Goal: Information Seeking & Learning: Learn about a topic

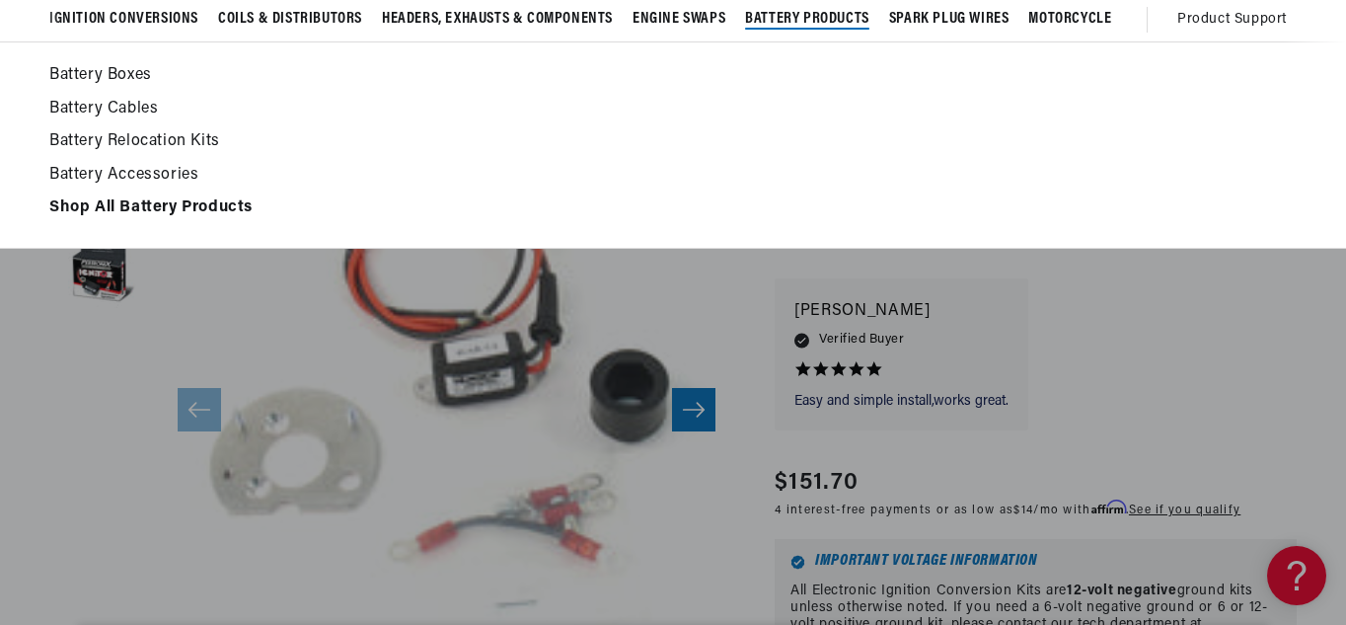
scroll to position [0, 598]
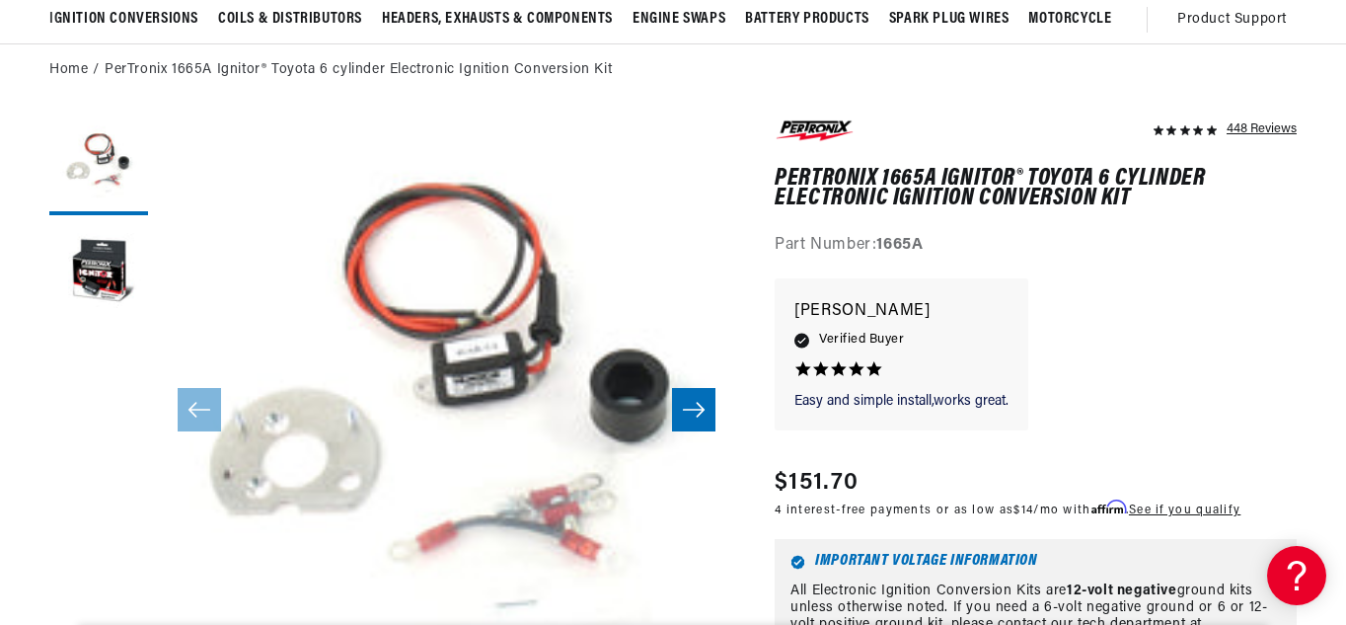
click at [1115, 309] on div "Easy and simple install,works great. Easy and simple install,works great. [PERS…" at bounding box center [1036, 364] width 522 height 172
click at [112, 287] on button "Load image 2 in gallery view" at bounding box center [98, 274] width 99 height 99
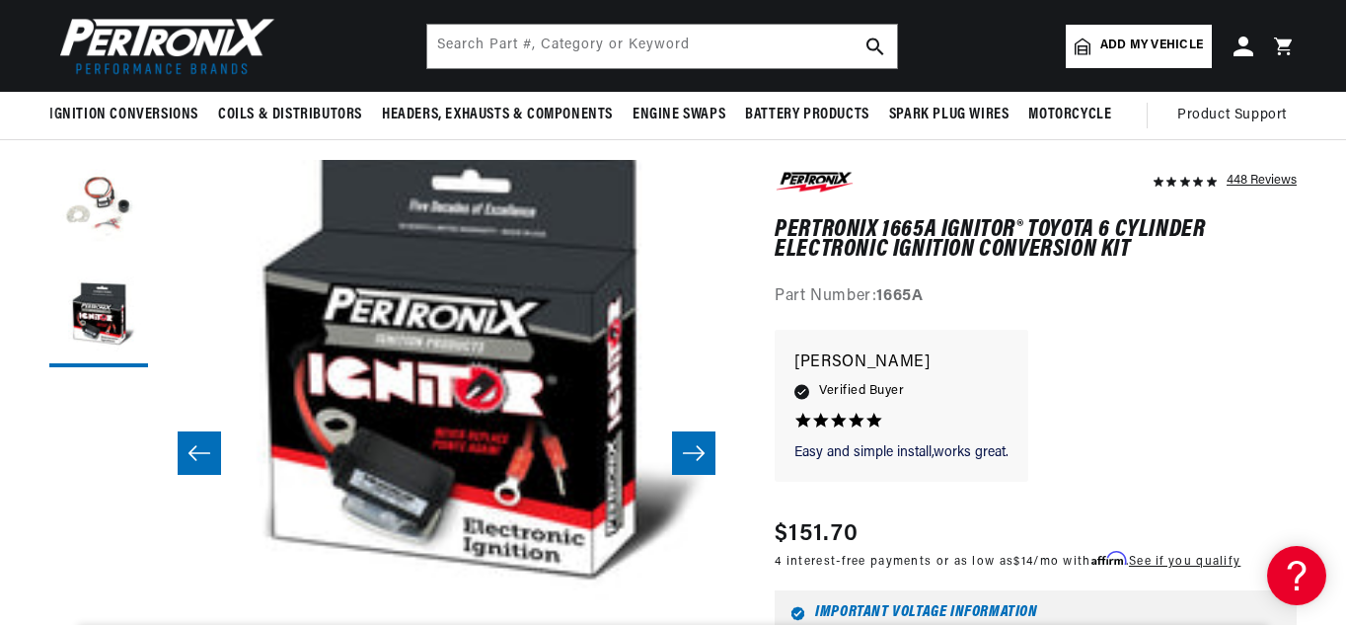
scroll to position [135, 0]
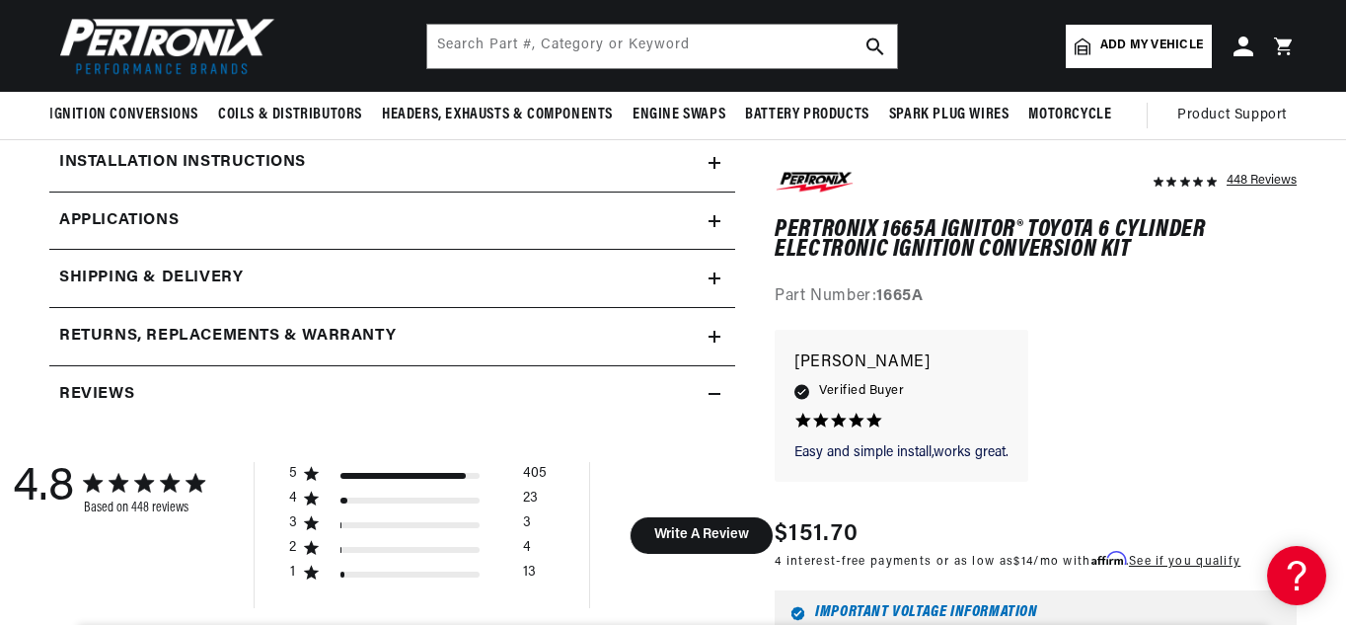
scroll to position [905, 0]
click at [710, 216] on icon at bounding box center [715, 222] width 12 height 12
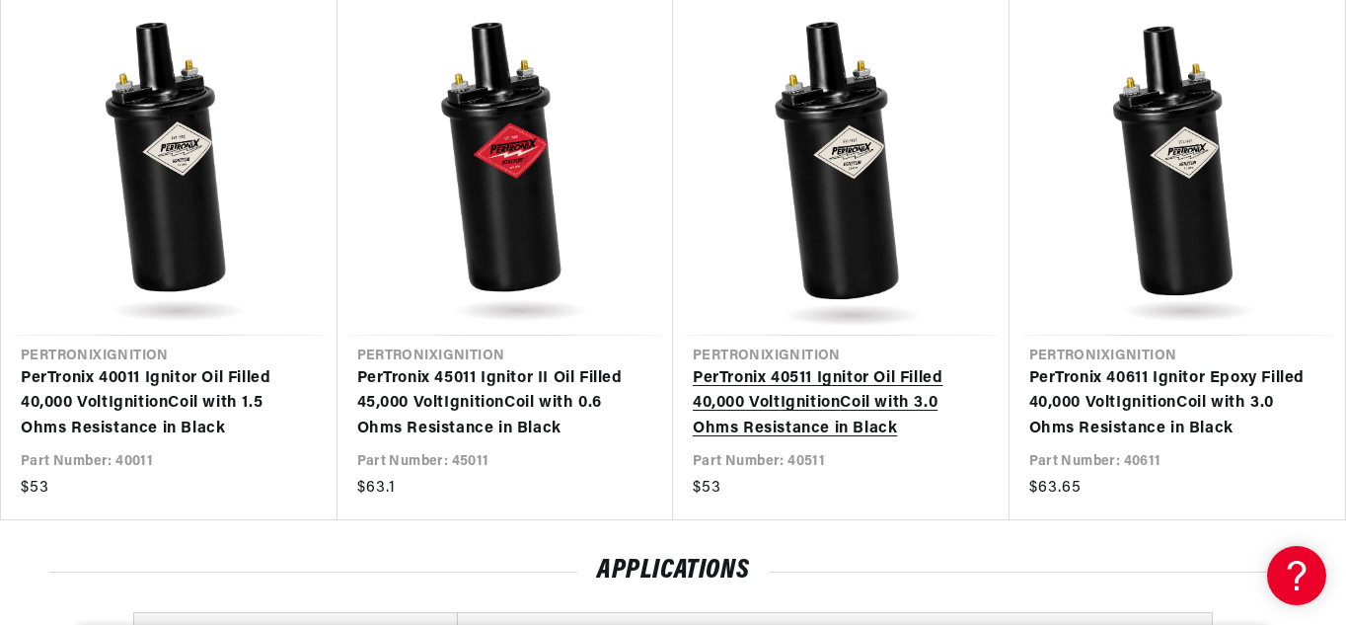
scroll to position [0, 598]
click at [959, 442] on link "PerTronix 40511 Ignitor Oil Filled 40,000 Volt Ignition Coil with 3.0 Ohms Resi…" at bounding box center [831, 404] width 277 height 76
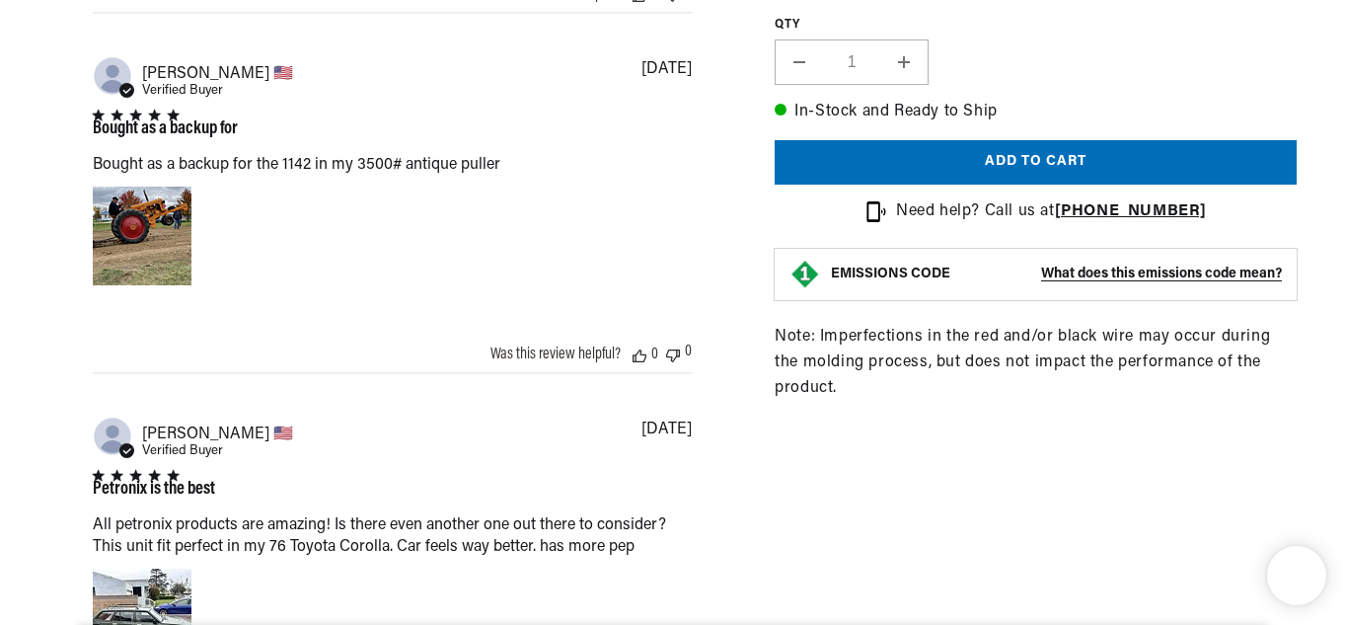
scroll to position [0, 598]
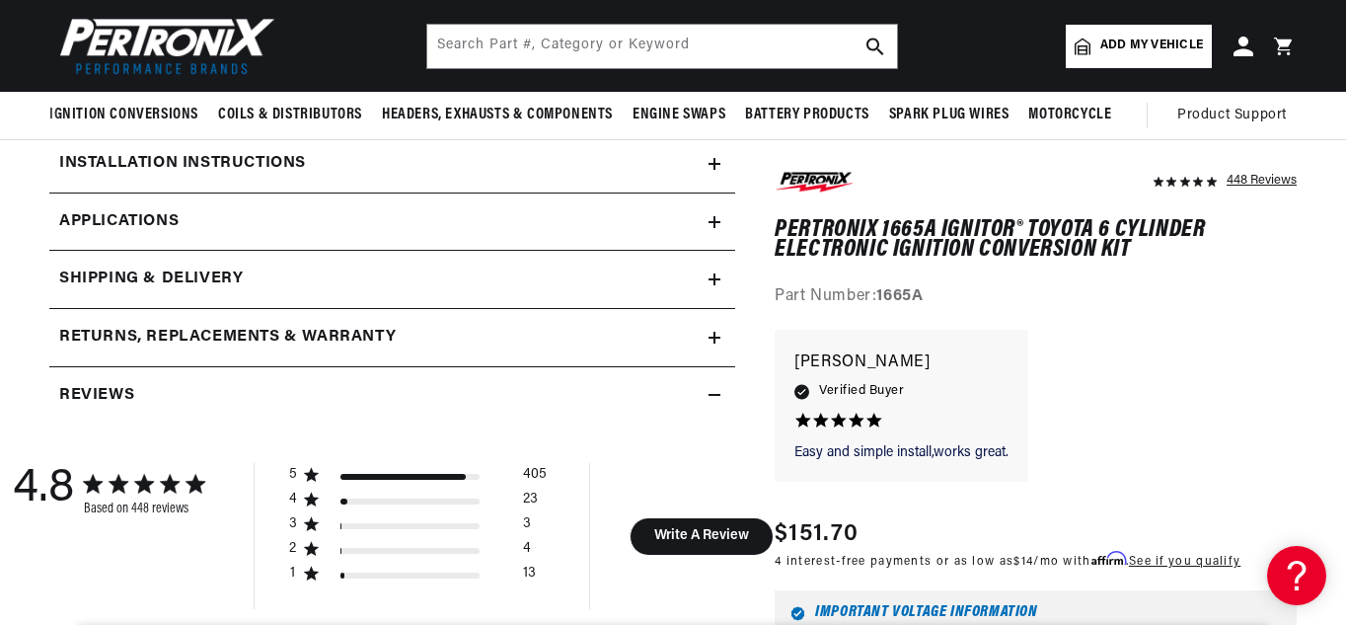
click at [709, 223] on icon at bounding box center [715, 222] width 12 height 12
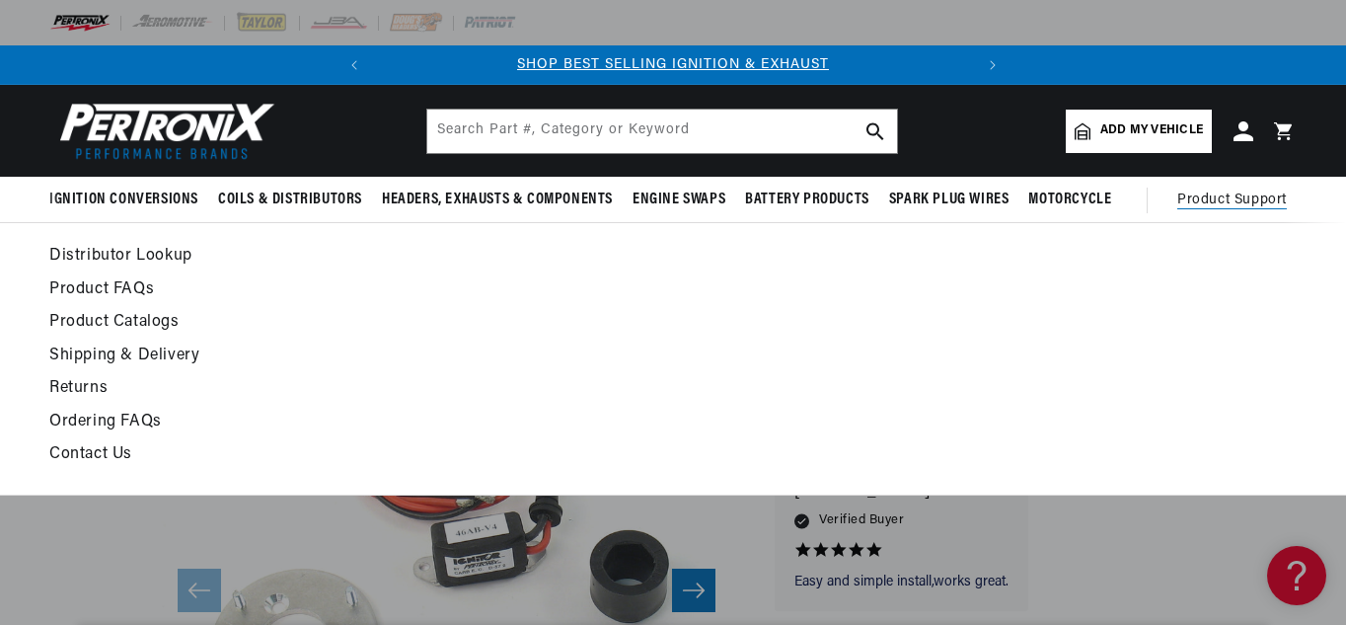
click at [113, 455] on link "Contact Us" at bounding box center [503, 455] width 908 height 28
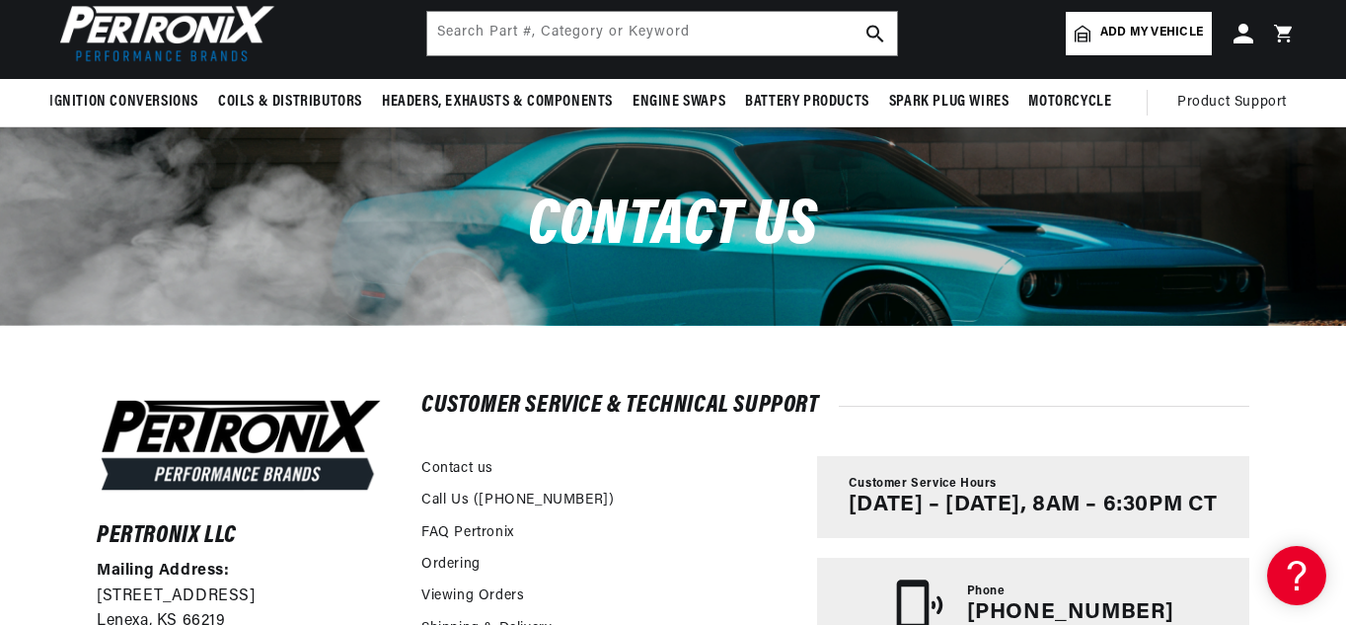
click at [680, 500] on div "Call Us ([PHONE_NUMBER])" at bounding box center [609, 503] width 376 height 32
click at [579, 503] on div "Call Us ([PHONE_NUMBER])" at bounding box center [609, 503] width 376 height 32
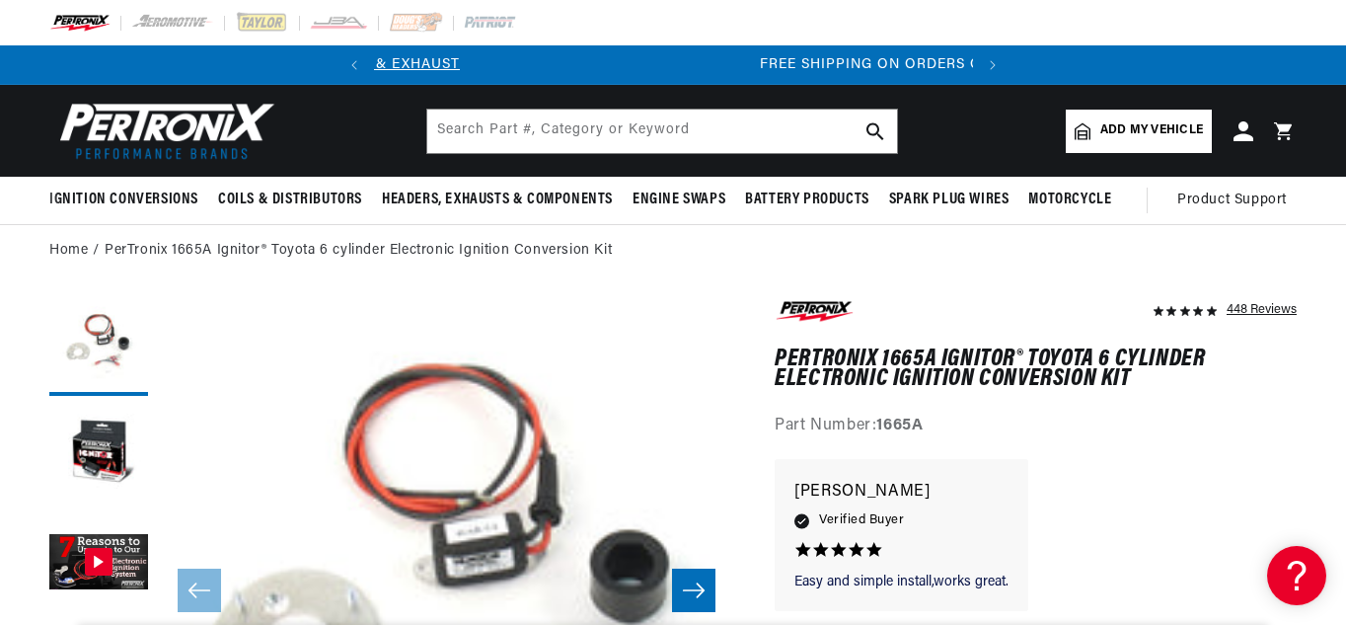
scroll to position [0, 598]
click at [1084, 481] on div "Easy and simple install,works great. Easy and simple install,works great. [PERS…" at bounding box center [1036, 545] width 522 height 172
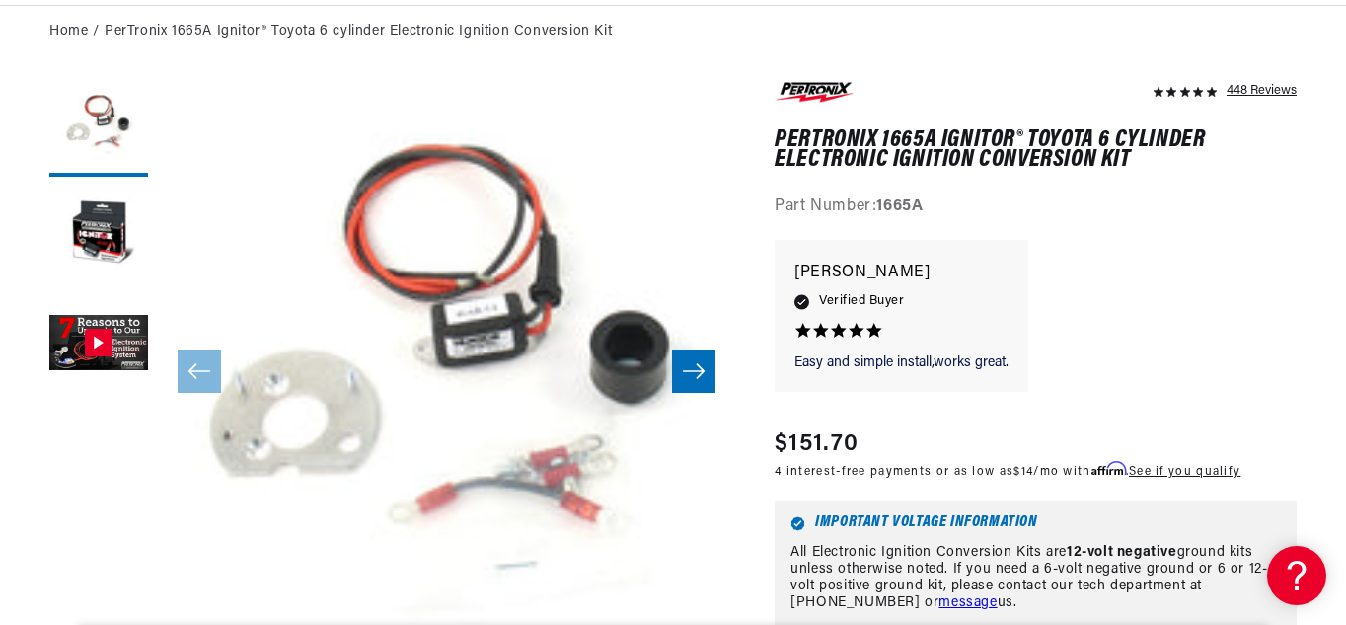
scroll to position [0, 0]
click at [119, 234] on button "Load image 2 in gallery view" at bounding box center [98, 236] width 99 height 99
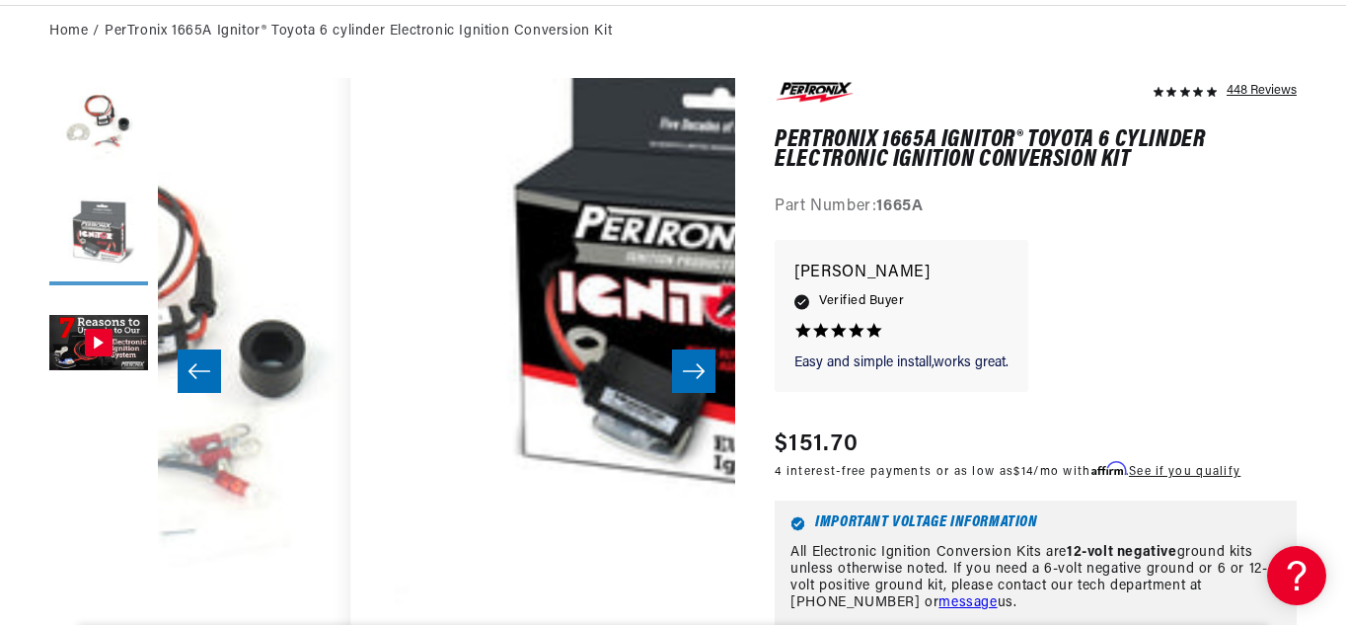
scroll to position [0, 577]
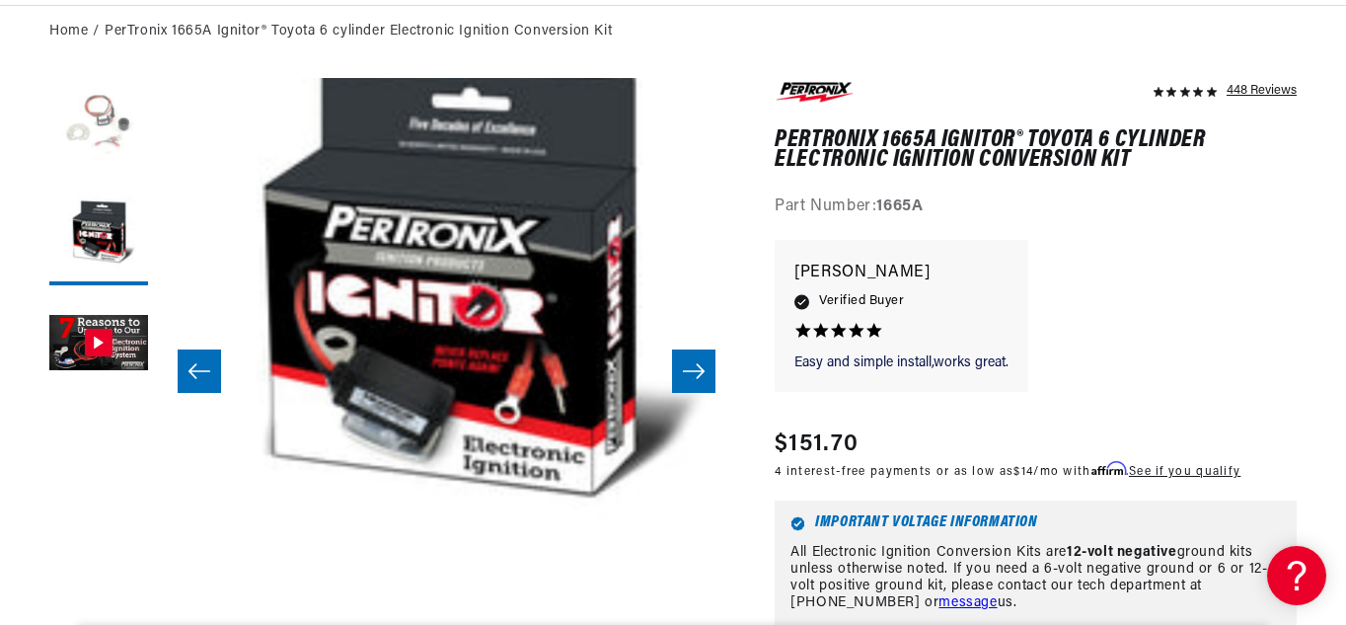
click at [103, 122] on button "Load image 1 in gallery view" at bounding box center [98, 127] width 99 height 99
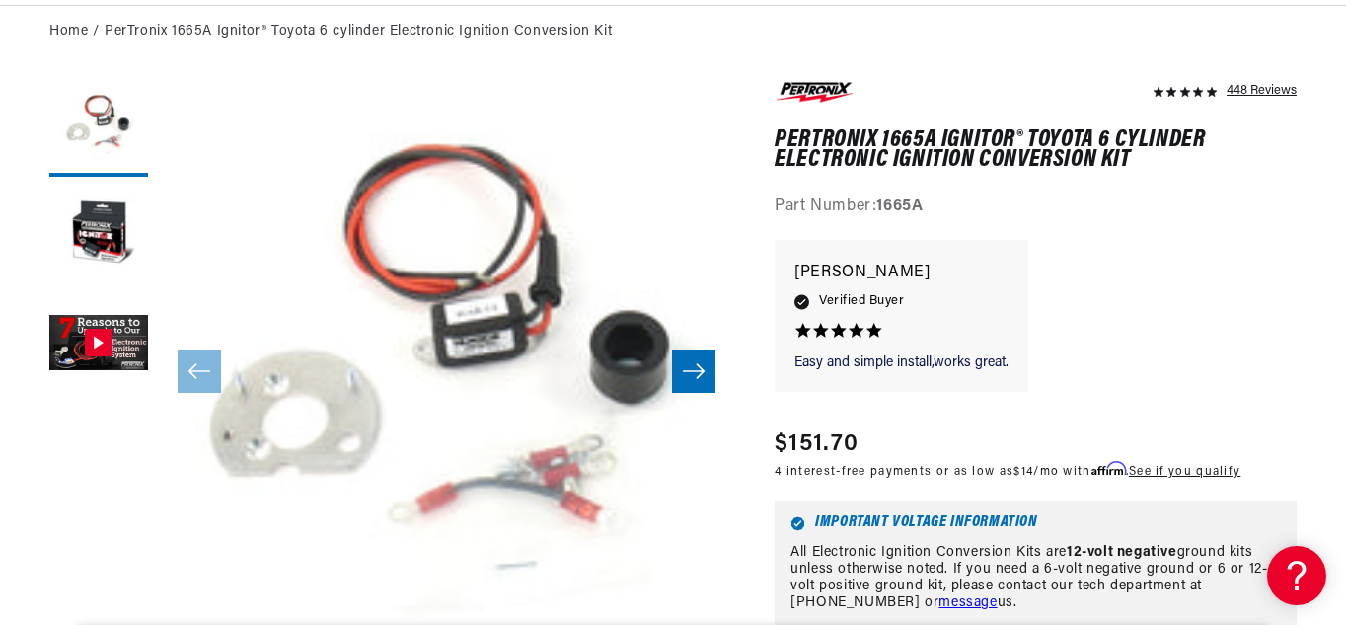
scroll to position [0, 598]
click at [67, 329] on button "Gallery Viewer" at bounding box center [98, 344] width 99 height 99
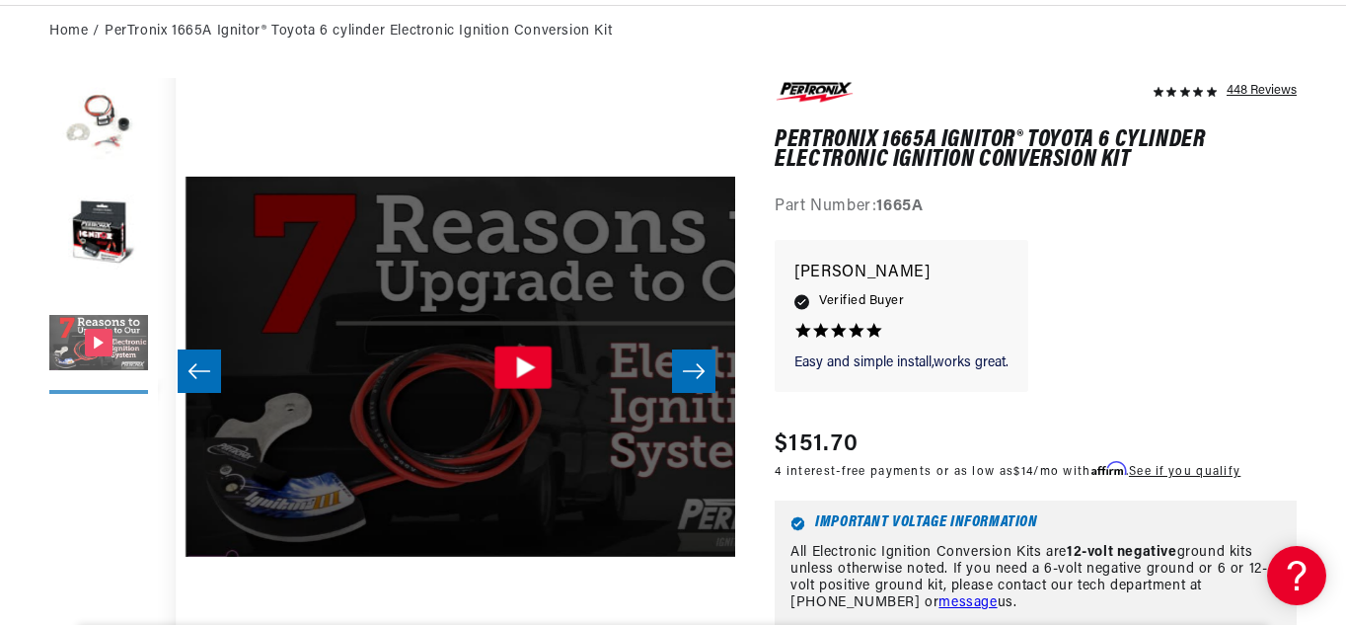
scroll to position [0, 1155]
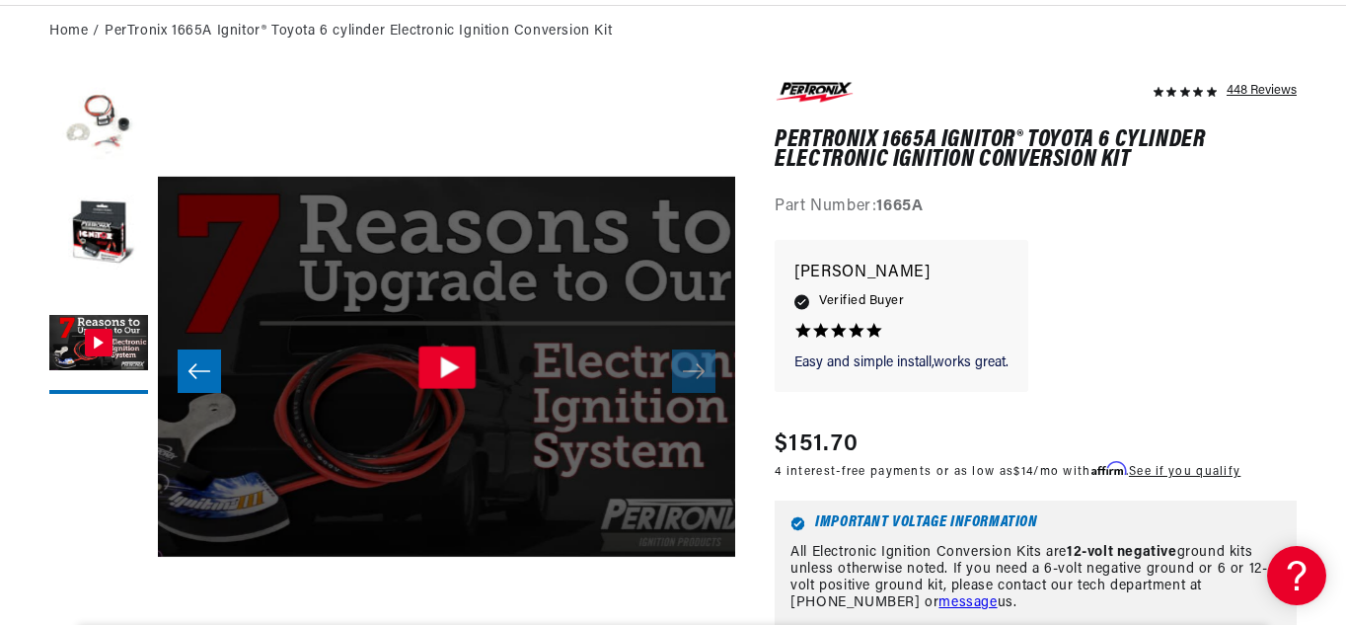
click at [423, 370] on icon "Gallery Viewer" at bounding box center [446, 366] width 57 height 42
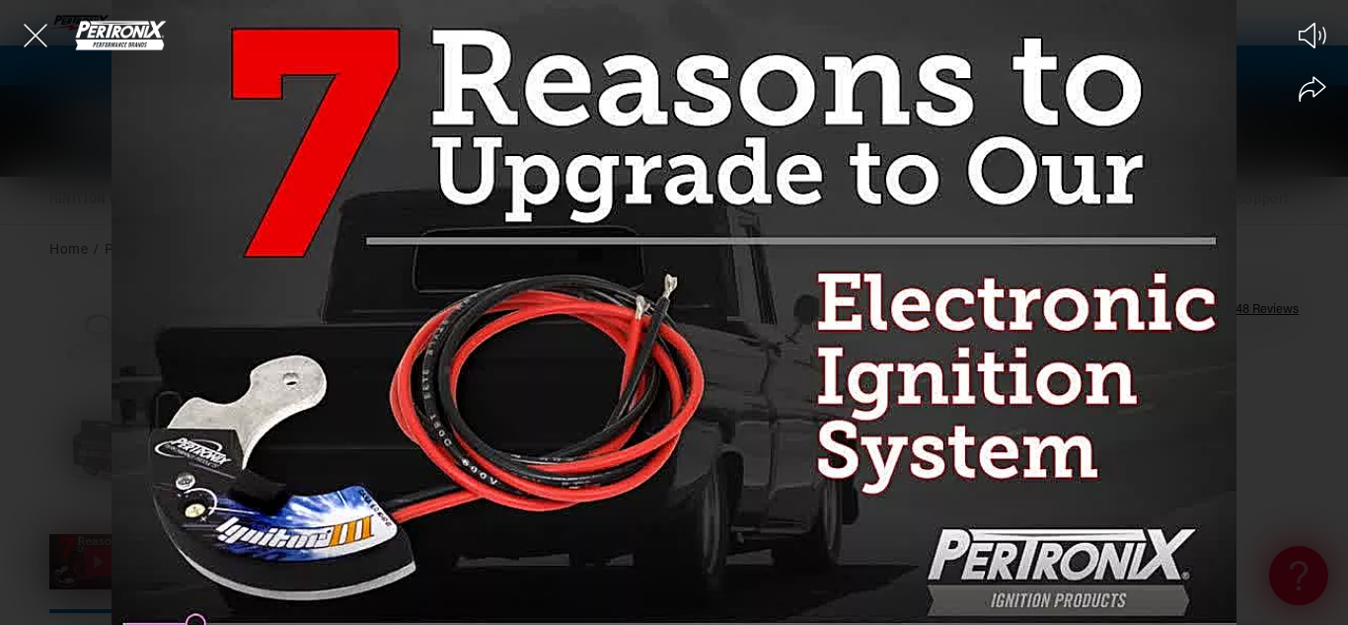
scroll to position [0, 0]
click at [37, 29] on icon "Close the video player" at bounding box center [35, 35] width 43 height 43
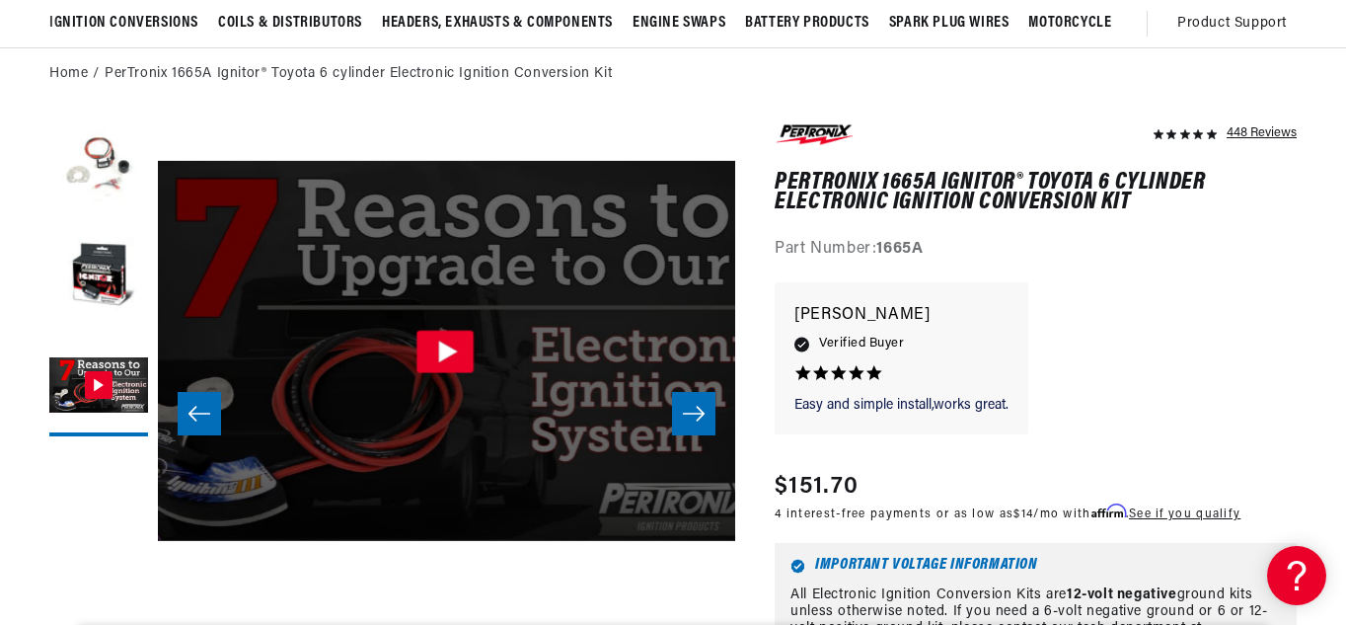
scroll to position [0, 598]
click at [440, 354] on icon "Gallery Viewer" at bounding box center [448, 350] width 19 height 22
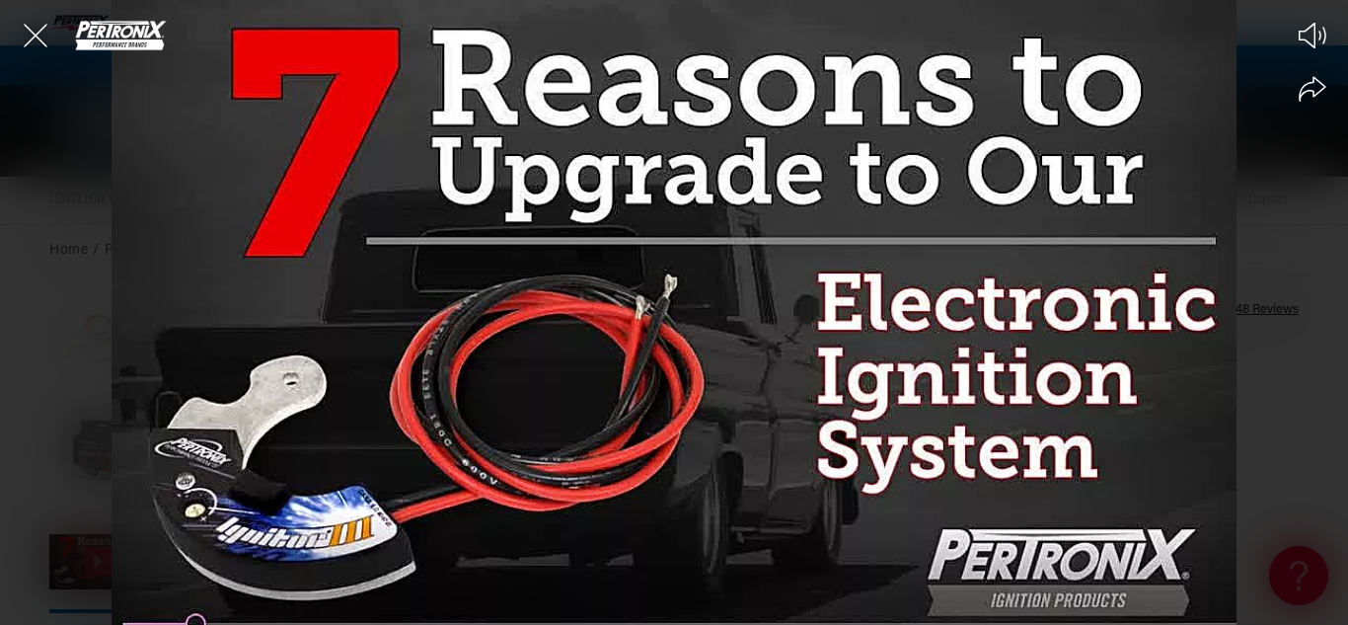
scroll to position [0, 0]
click at [37, 35] on icon "Close the video player" at bounding box center [36, 36] width 24 height 24
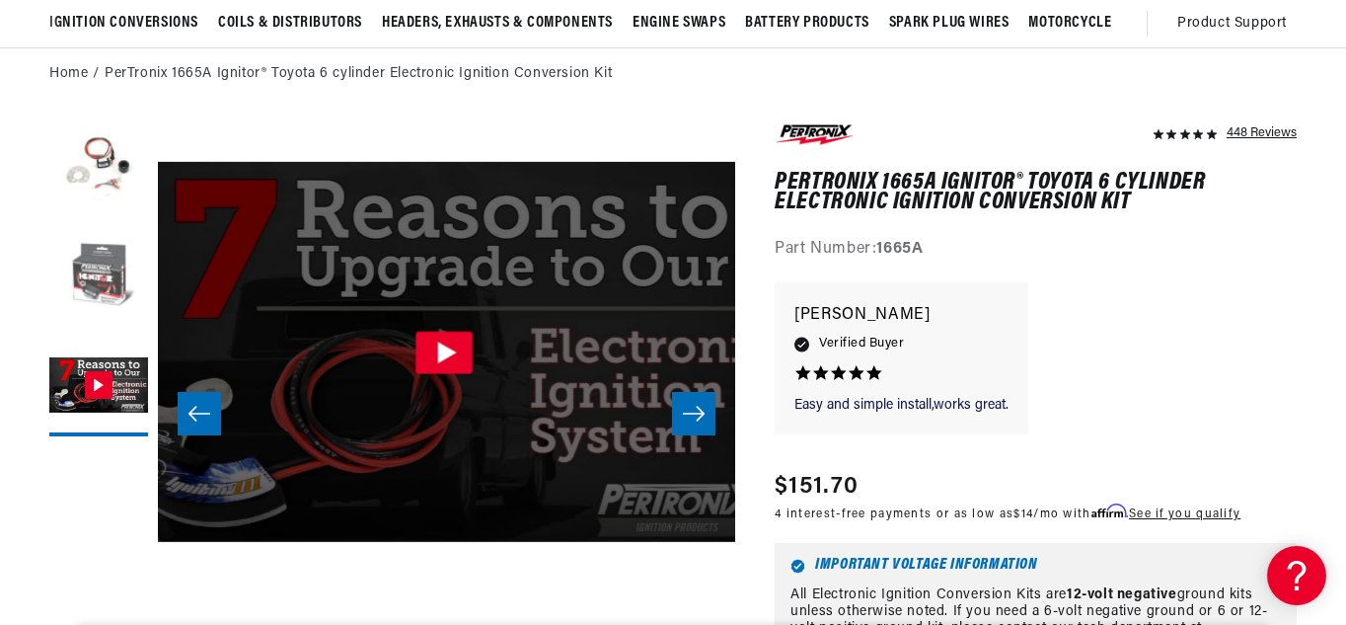
scroll to position [0, 598]
click at [114, 140] on button "Load image 1 in gallery view" at bounding box center [98, 169] width 99 height 99
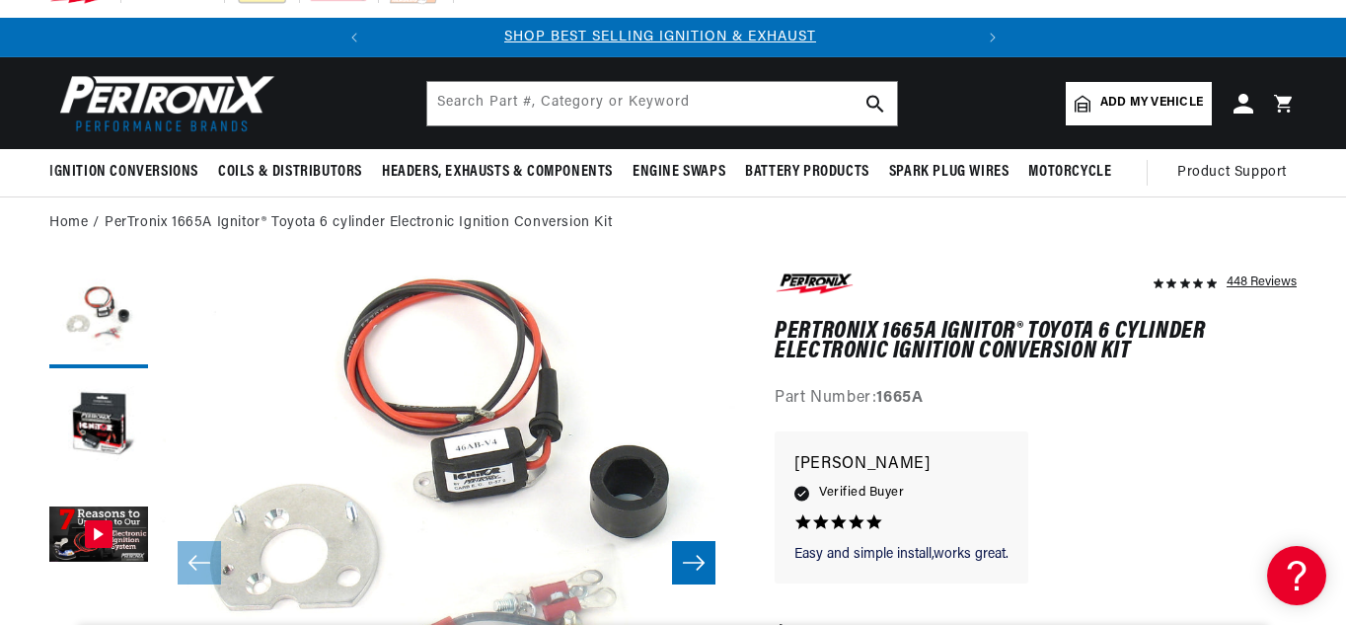
scroll to position [0, 0]
click at [1138, 474] on div "Easy and simple install,works great. Easy and simple install,works great. [PERS…" at bounding box center [1036, 517] width 522 height 172
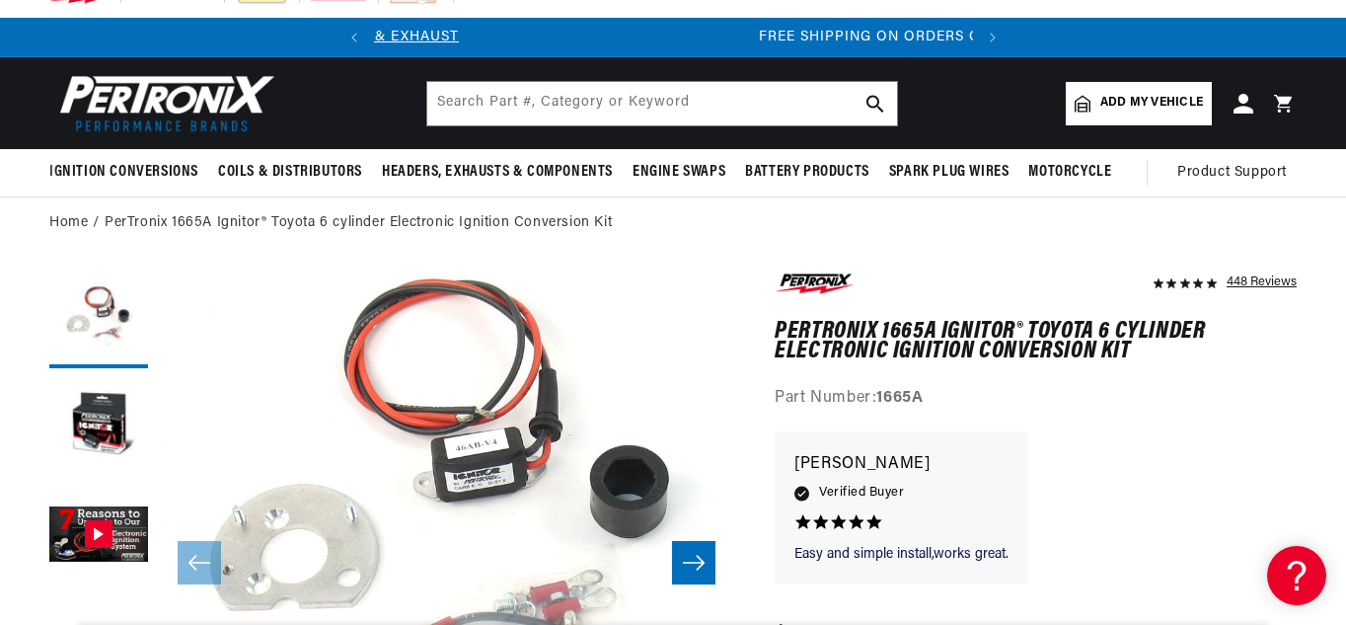
scroll to position [0, 598]
click at [1138, 474] on div "Easy and simple install,works great. Easy and simple install,works great. [PERS…" at bounding box center [1036, 517] width 522 height 172
